Goal: Download file/media

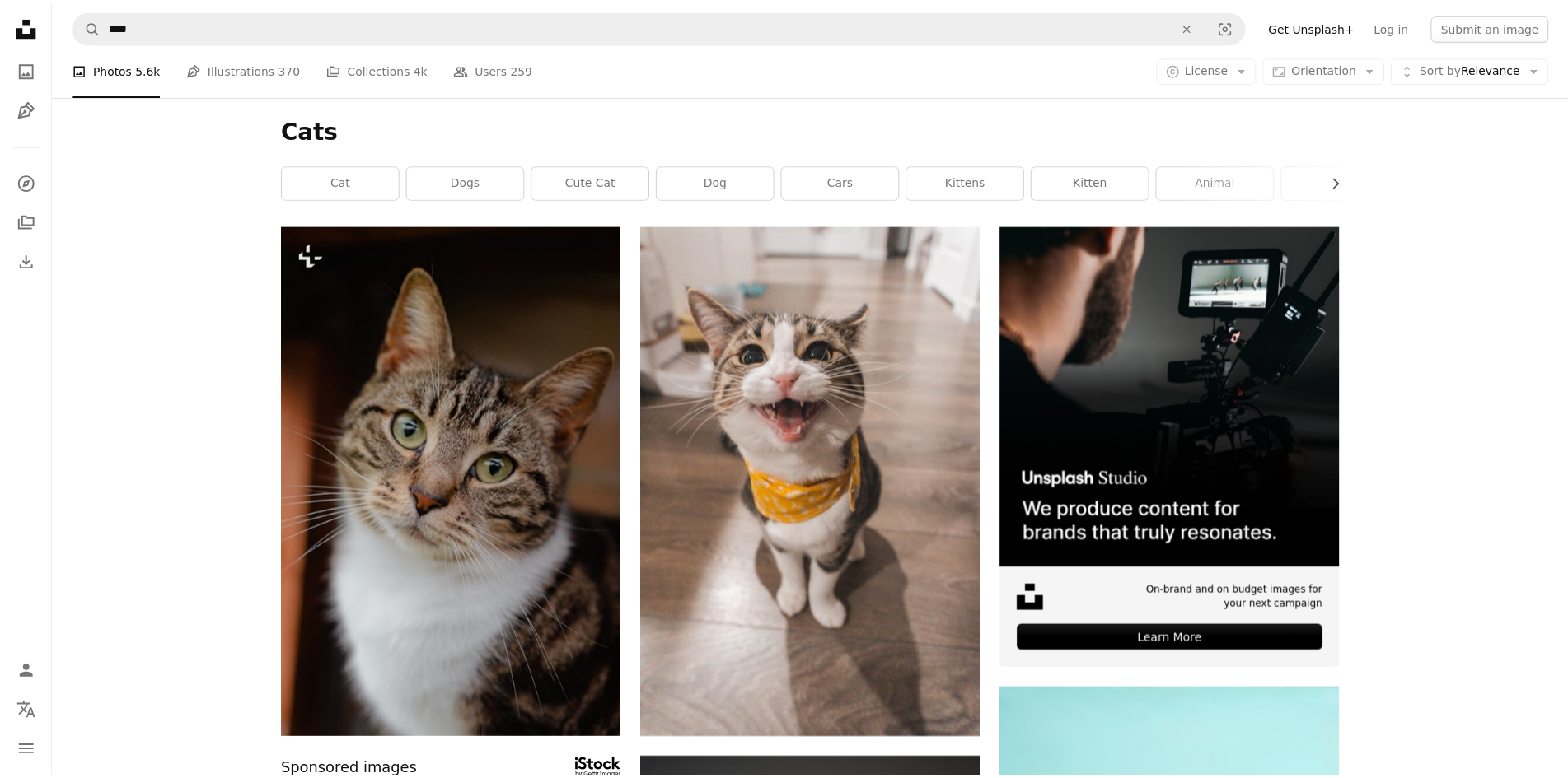
scroll to position [1773, 0]
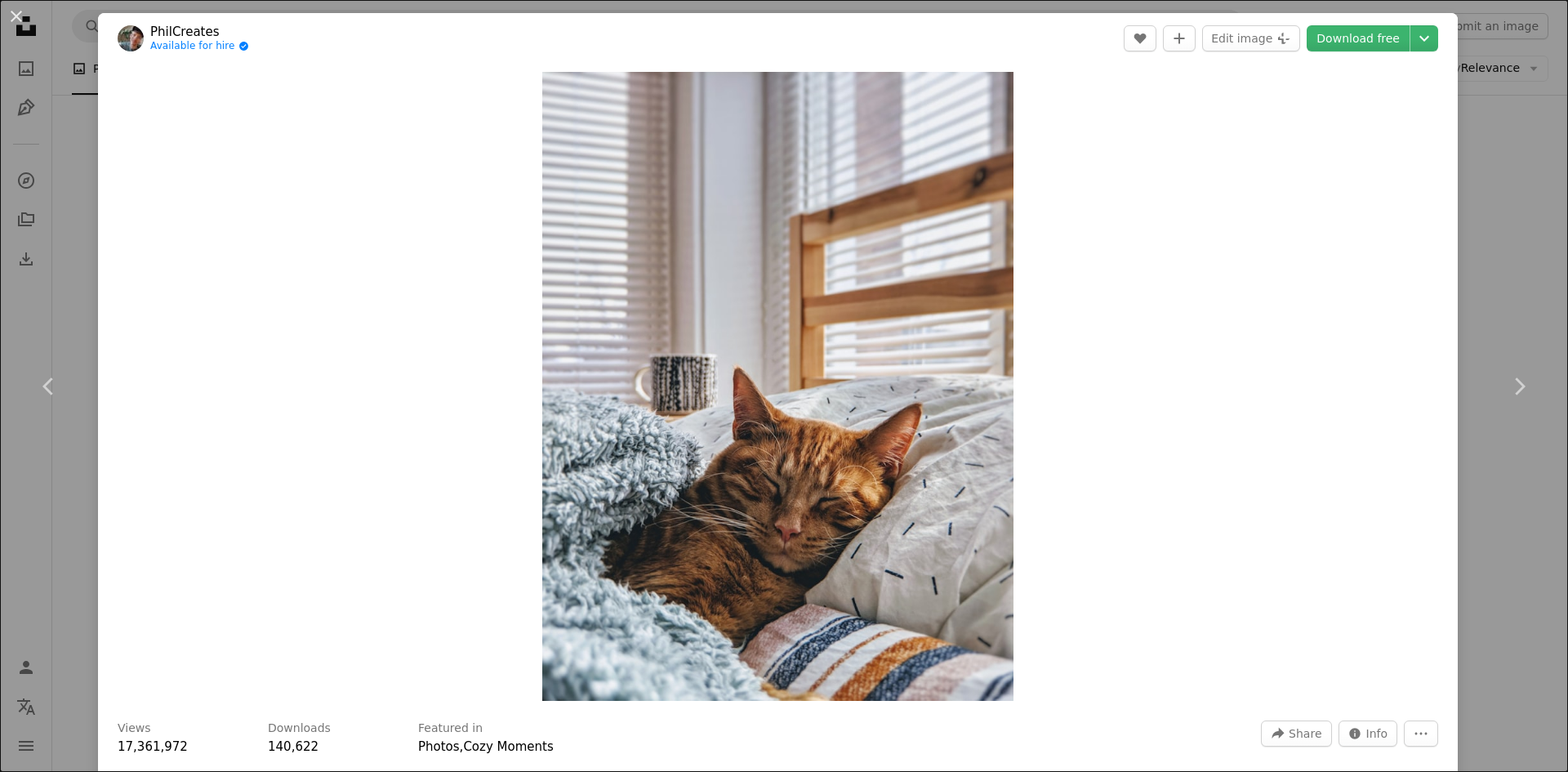
click at [1332, 56] on header "PhilCreates Available for hire A checkmark inside of a circle A heart A plus si…" at bounding box center [778, 38] width 1360 height 51
click at [1340, 36] on link "Download free" at bounding box center [1358, 38] width 103 height 26
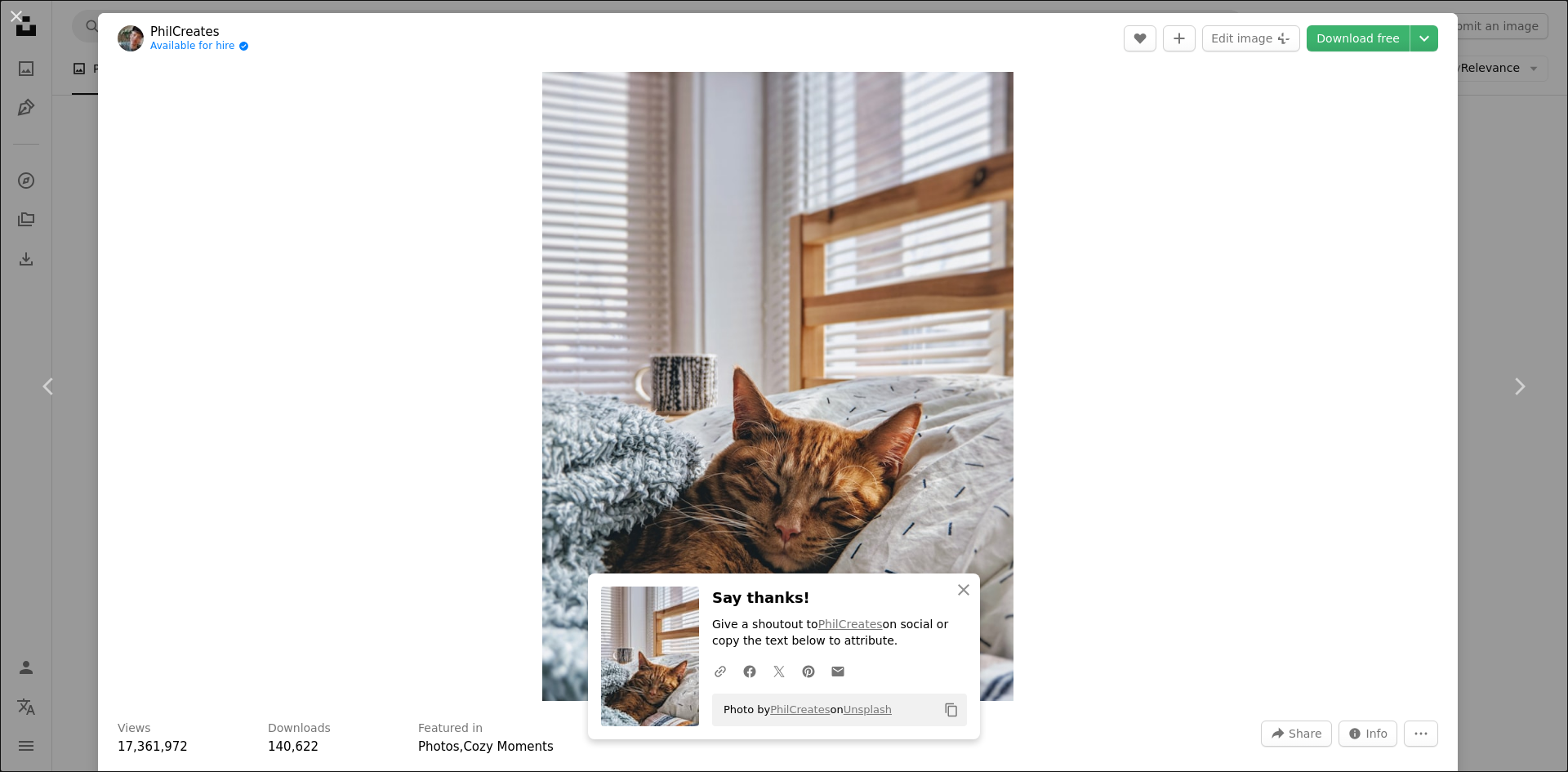
drag, startPoint x: 1555, startPoint y: 124, endPoint x: 1563, endPoint y: 147, distance: 24.4
click at [1555, 128] on html "Unsplash logo Unsplash Home A photo Pen Tool A compass A stack of folders Downl…" at bounding box center [784, 233] width 1568 height 3986
click at [1564, 307] on html "Unsplash logo Unsplash Home A photo Pen Tool A compass A stack of folders Downl…" at bounding box center [784, 233] width 1568 height 3986
drag, startPoint x: 1521, startPoint y: 147, endPoint x: 1484, endPoint y: 164, distance: 40.7
click at [1517, 147] on div "An X shape Chevron left Chevron right PhilCreates Available for hire A checkmar…" at bounding box center [784, 386] width 1568 height 772
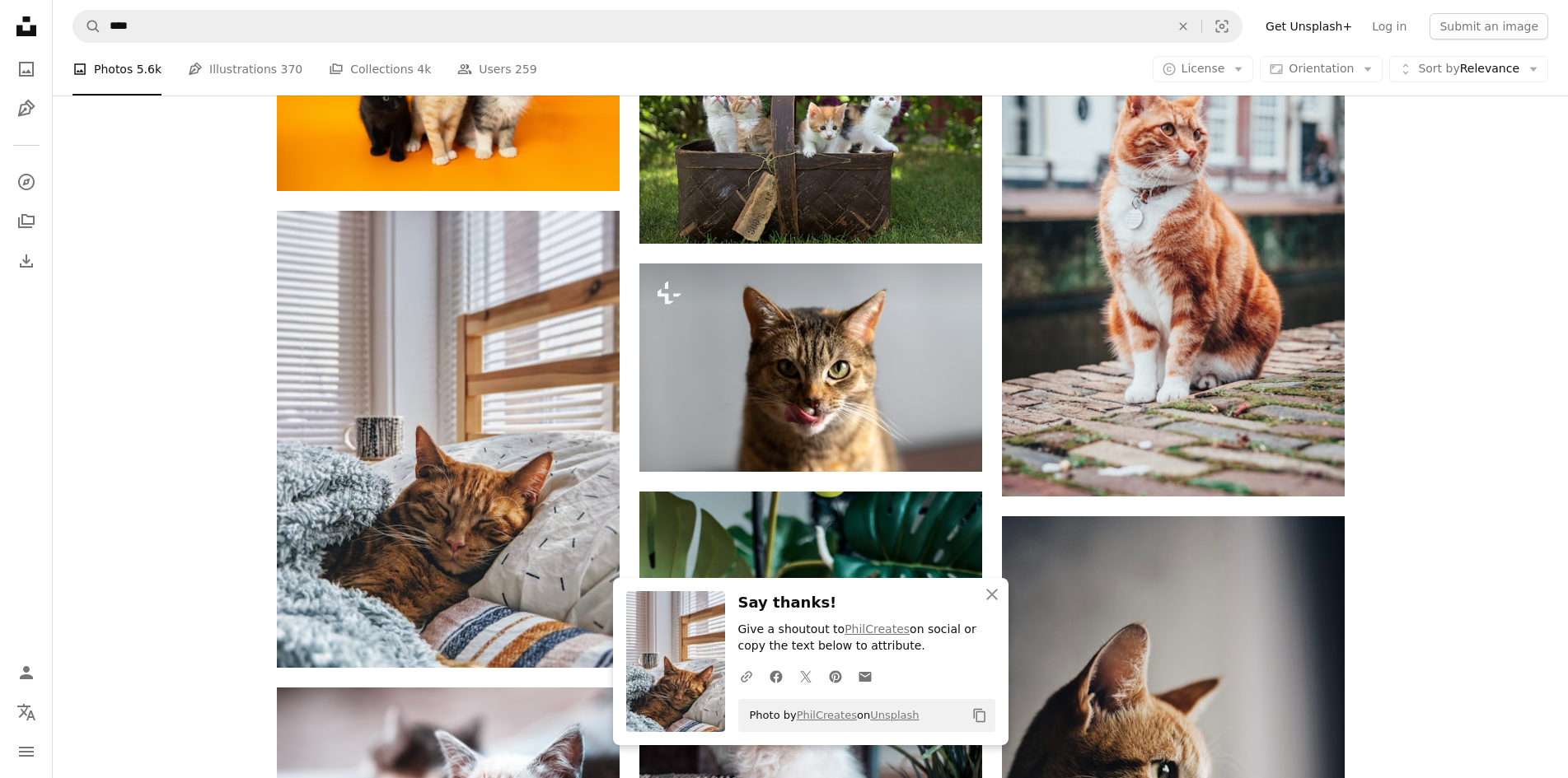
scroll to position [2454, 0]
